Goal: Task Accomplishment & Management: Complete application form

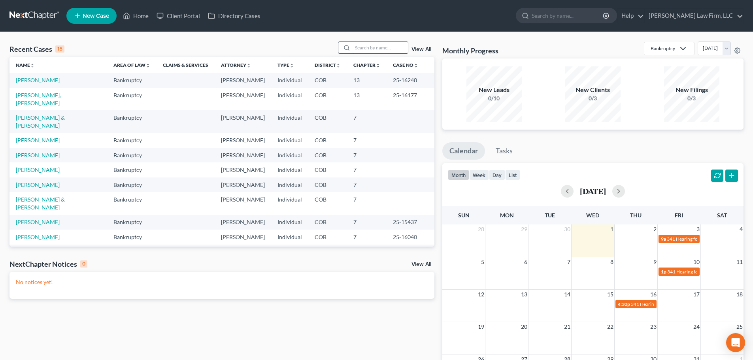
click at [364, 47] on input "search" at bounding box center [380, 47] width 55 height 11
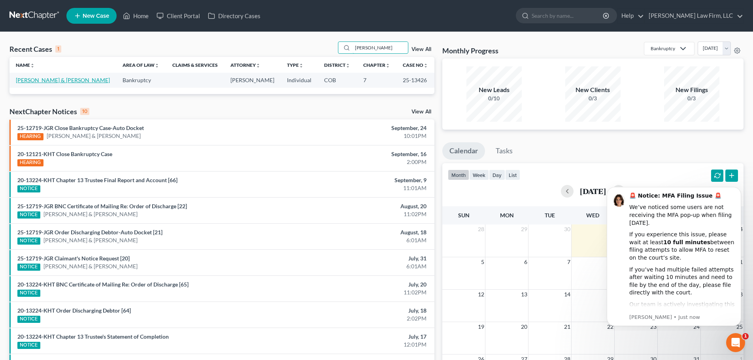
type input "[PERSON_NAME]"
click at [62, 77] on link "[PERSON_NAME] & [PERSON_NAME]" at bounding box center [63, 80] width 94 height 7
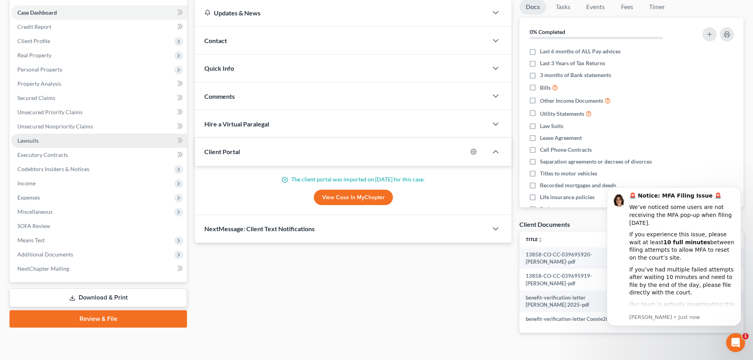
scroll to position [77, 0]
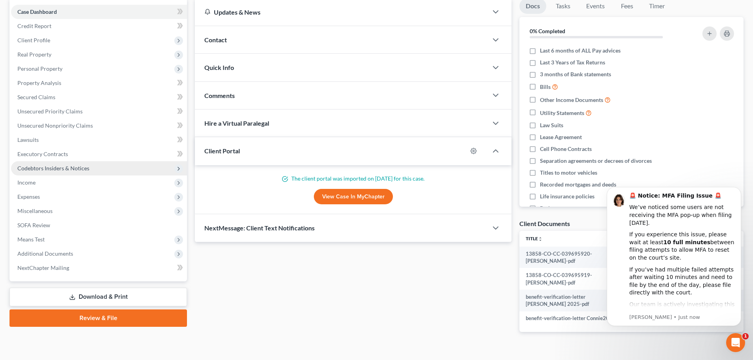
click at [87, 171] on span "Codebtors Insiders & Notices" at bounding box center [53, 168] width 72 height 7
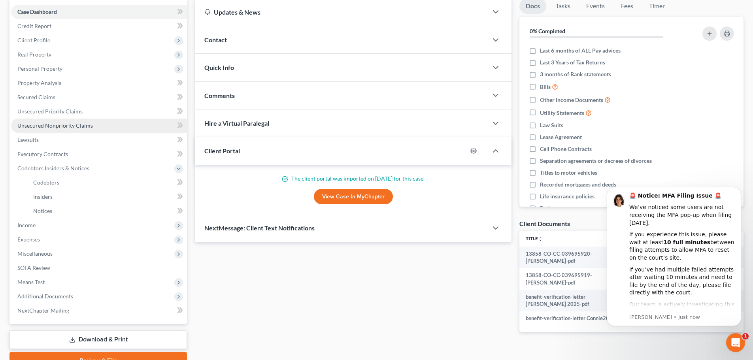
click at [83, 122] on span "Unsecured Nonpriority Claims" at bounding box center [54, 125] width 75 height 7
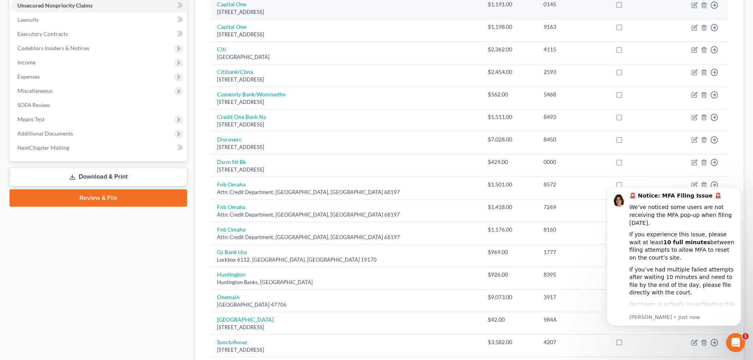
scroll to position [237, 0]
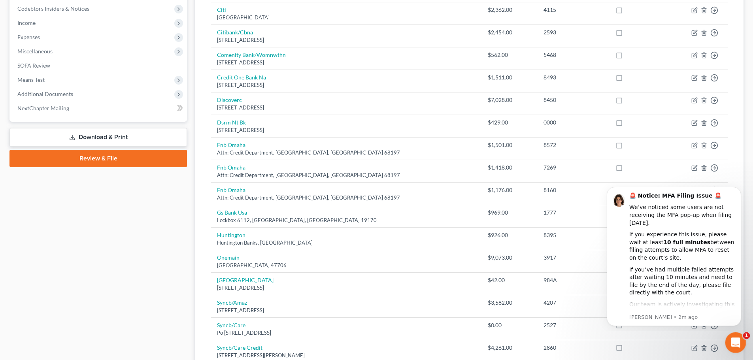
click at [737, 338] on icon "Open Intercom Messenger" at bounding box center [734, 341] width 13 height 13
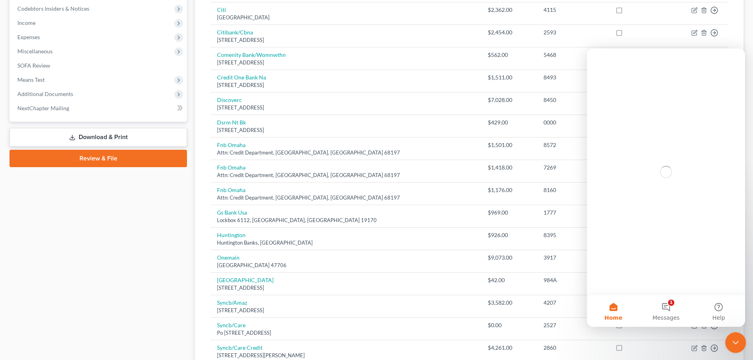
scroll to position [0, 0]
click at [738, 339] on icon "Close Intercom Messenger" at bounding box center [734, 341] width 9 height 9
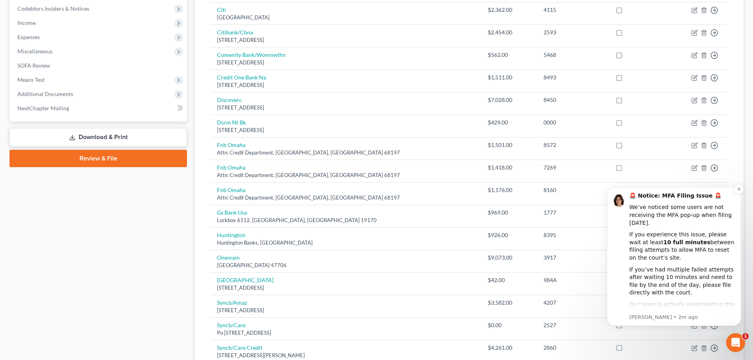
click at [677, 239] on b "10 full minutes" at bounding box center [686, 242] width 47 height 6
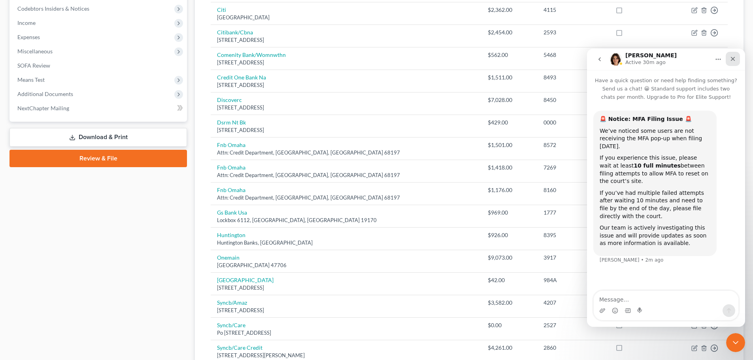
click at [732, 56] on div "Close" at bounding box center [733, 59] width 14 height 14
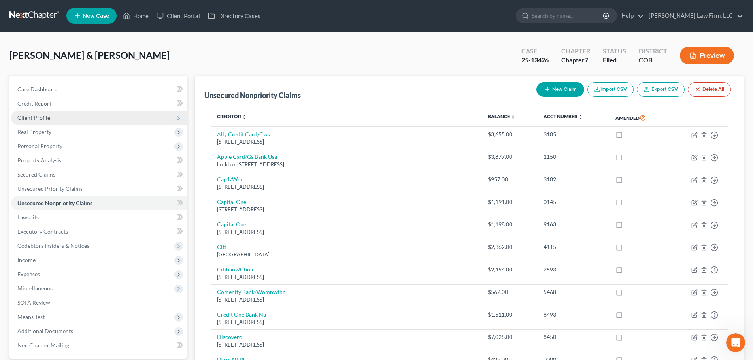
click at [63, 119] on span "Client Profile" at bounding box center [99, 118] width 176 height 14
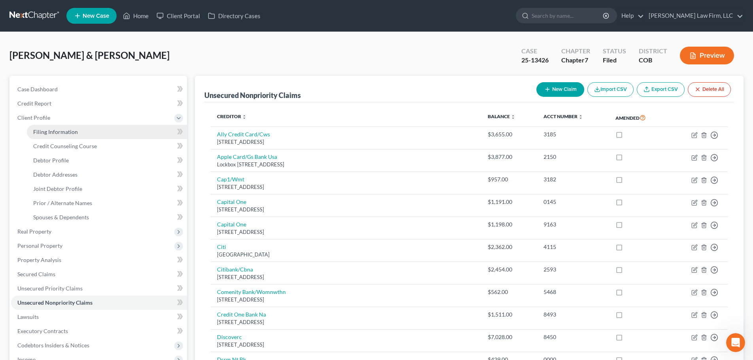
click at [68, 134] on span "Filing Information" at bounding box center [55, 131] width 45 height 7
select select "1"
select select "0"
select select "5"
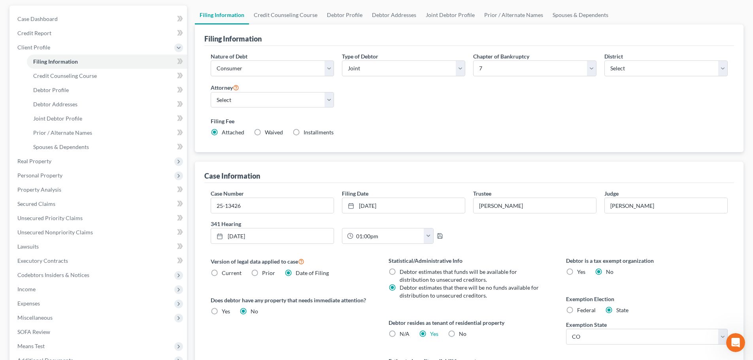
scroll to position [174, 0]
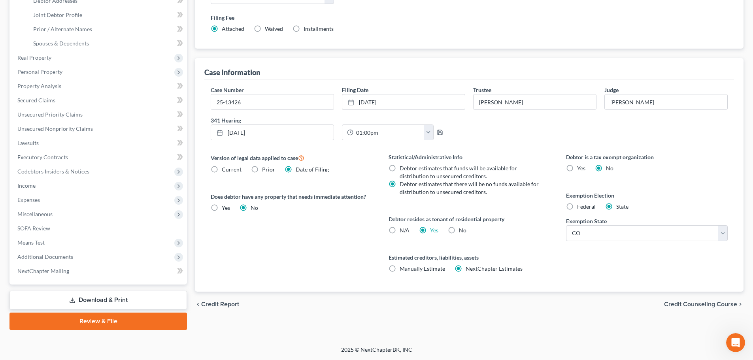
click at [307, 312] on div "chevron_left Credit Report Credit Counseling Course chevron_right" at bounding box center [469, 304] width 549 height 25
click at [71, 131] on span "Unsecured Nonpriority Claims" at bounding box center [54, 128] width 75 height 7
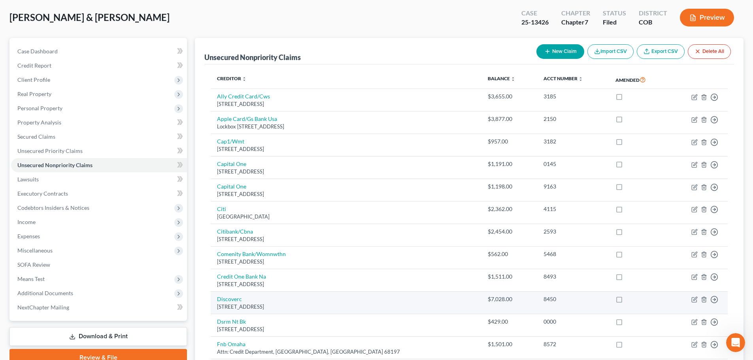
scroll to position [119, 0]
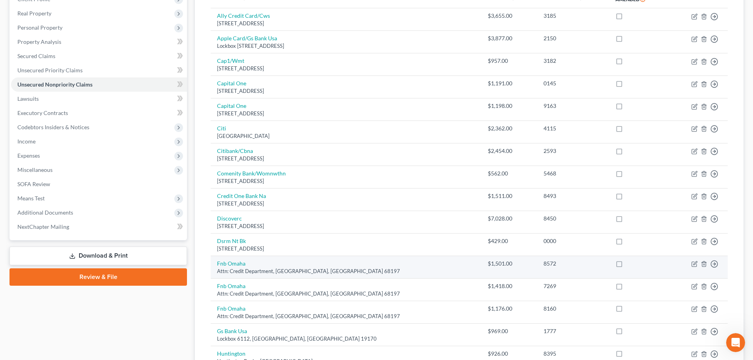
click at [695, 268] on td "Move to D Move to E Move to G Move to Notice Only" at bounding box center [698, 267] width 59 height 23
click at [696, 264] on icon "button" at bounding box center [695, 264] width 4 height 4
select select "30"
select select "2"
select select "0"
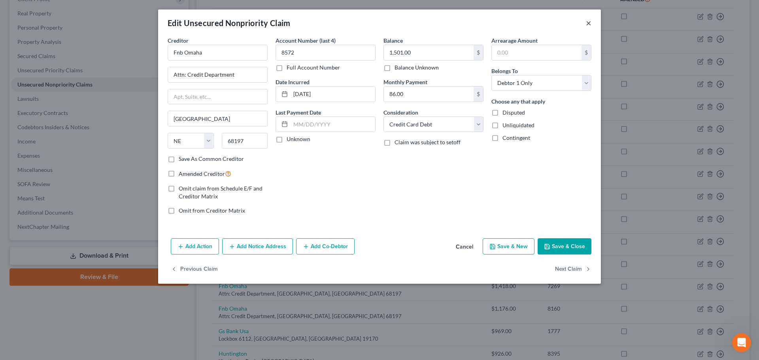
click at [591, 24] on button "×" at bounding box center [589, 22] width 6 height 9
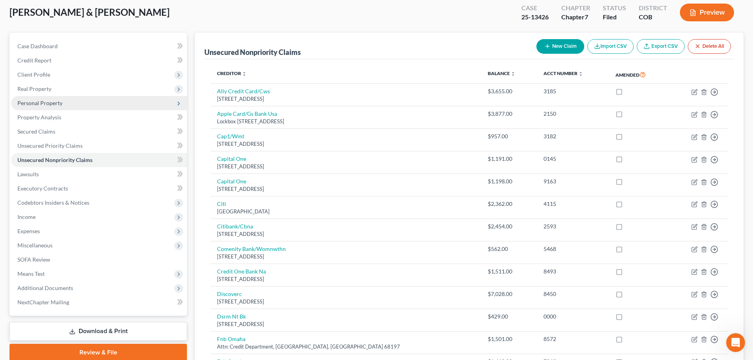
scroll to position [0, 0]
